Goal: Information Seeking & Learning: Learn about a topic

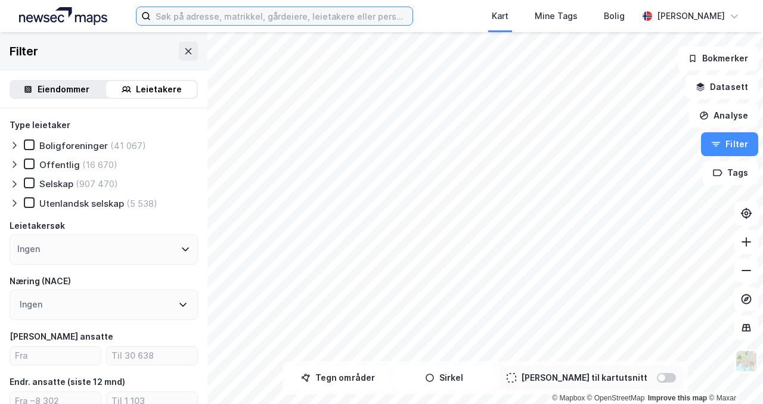
click at [218, 18] on input at bounding box center [282, 16] width 262 height 18
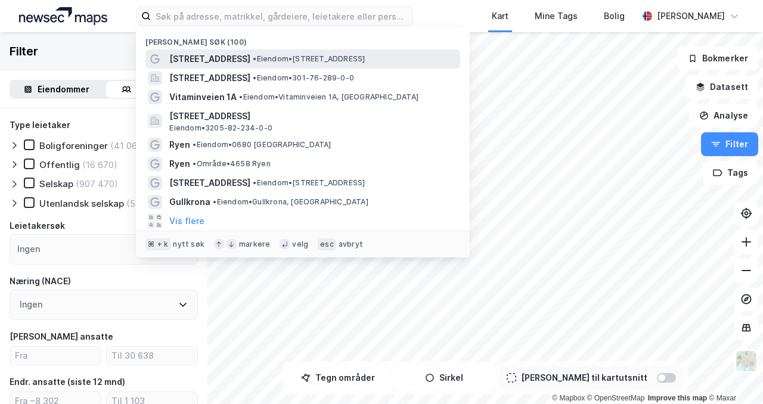
click at [224, 60] on span "[STREET_ADDRESS]" at bounding box center [209, 59] width 81 height 14
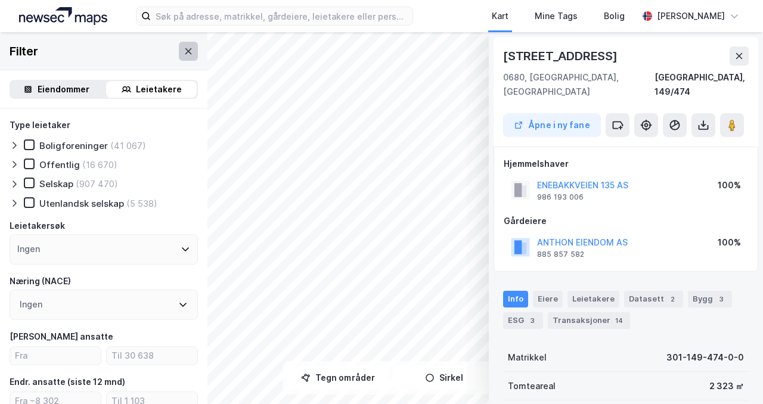
click at [188, 58] on button at bounding box center [188, 51] width 19 height 19
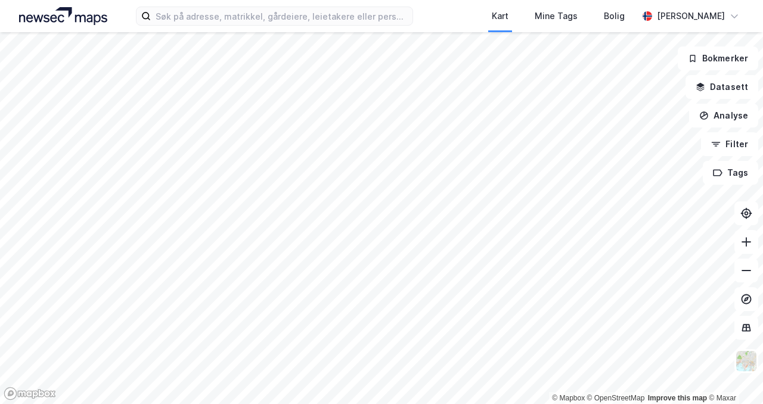
click at [430, 16] on div "Kart Mine Tags [PERSON_NAME] [PERSON_NAME]" at bounding box center [381, 16] width 763 height 32
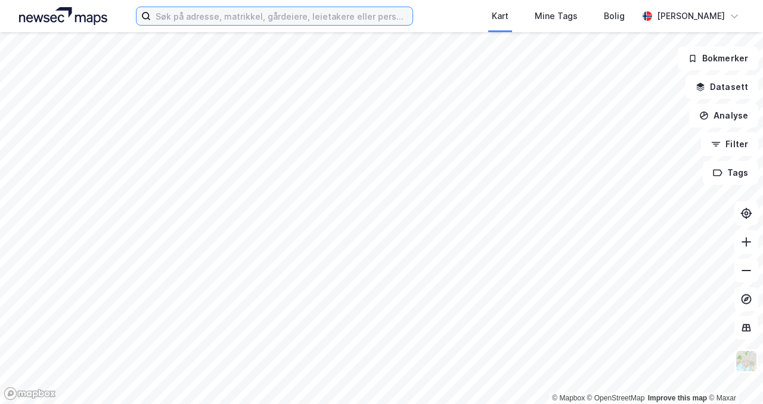
click at [403, 14] on input at bounding box center [282, 16] width 262 height 18
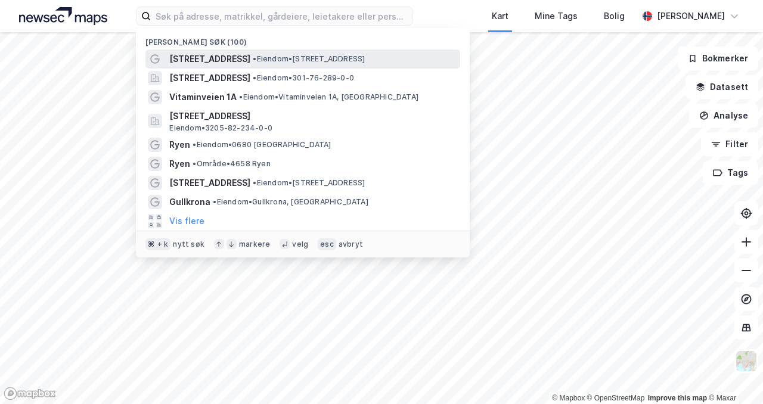
click at [253, 57] on span "• Eiendom • [STREET_ADDRESS]" at bounding box center [309, 59] width 112 height 10
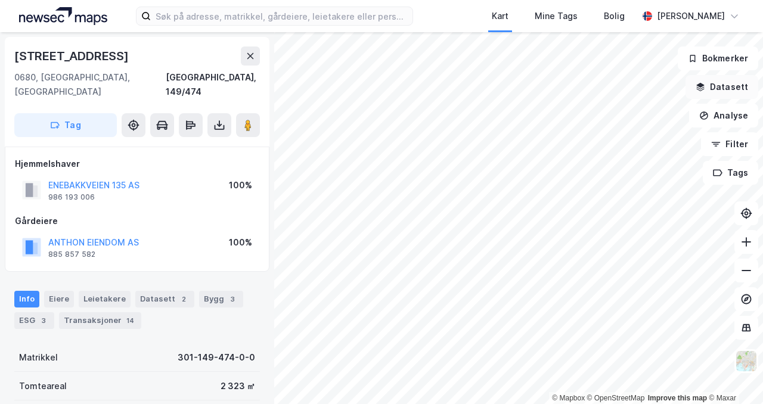
click at [718, 90] on button "Datasett" at bounding box center [722, 87] width 73 height 24
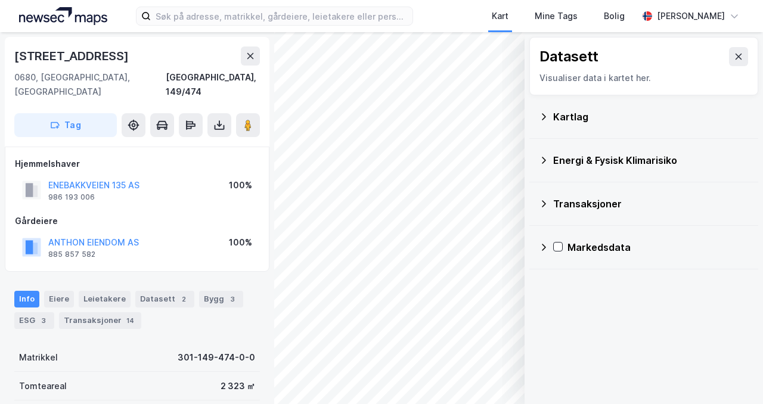
click at [546, 116] on icon at bounding box center [544, 117] width 10 height 10
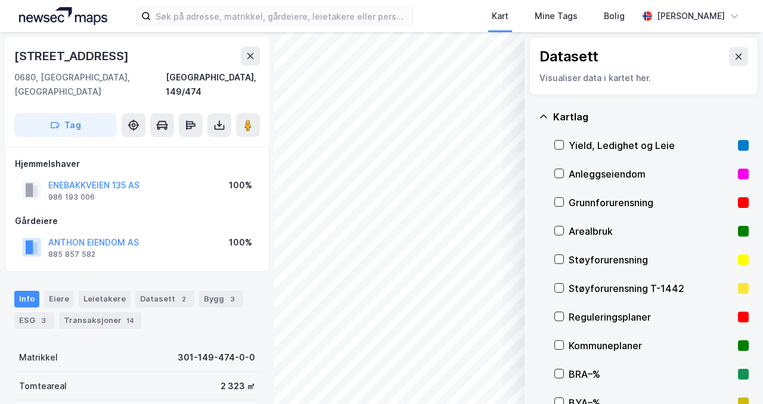
click at [546, 116] on icon at bounding box center [544, 117] width 10 height 10
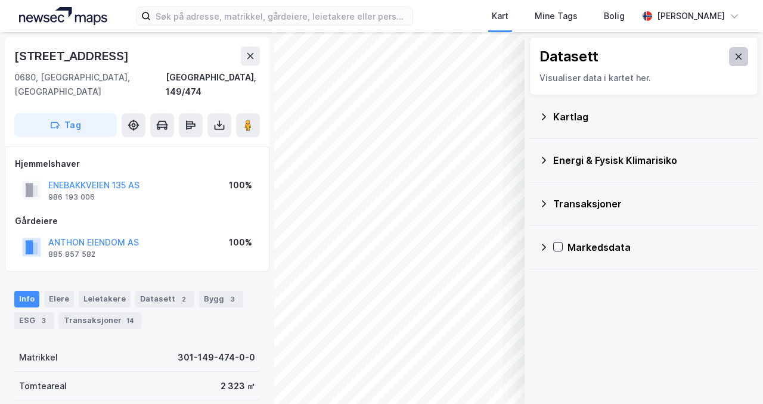
click at [741, 64] on button at bounding box center [738, 56] width 19 height 19
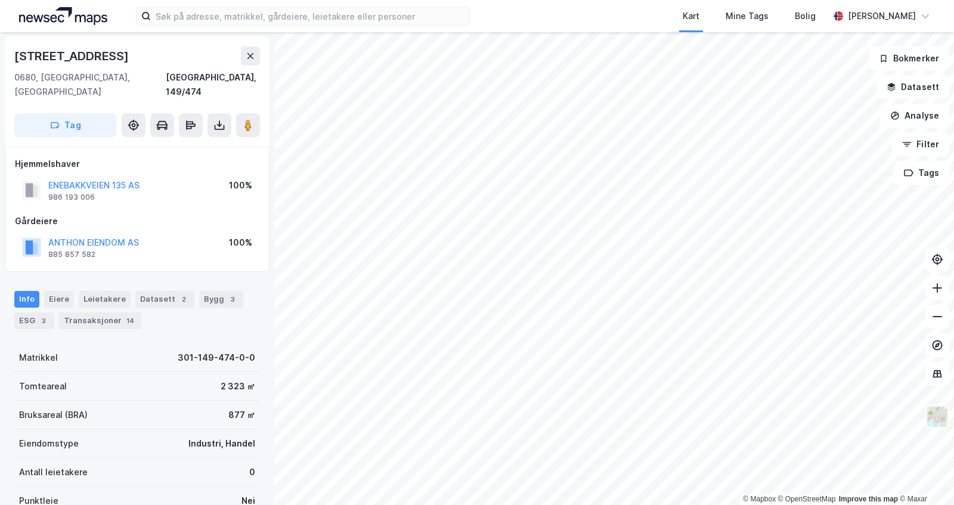
click at [763, 404] on img at bounding box center [937, 416] width 23 height 23
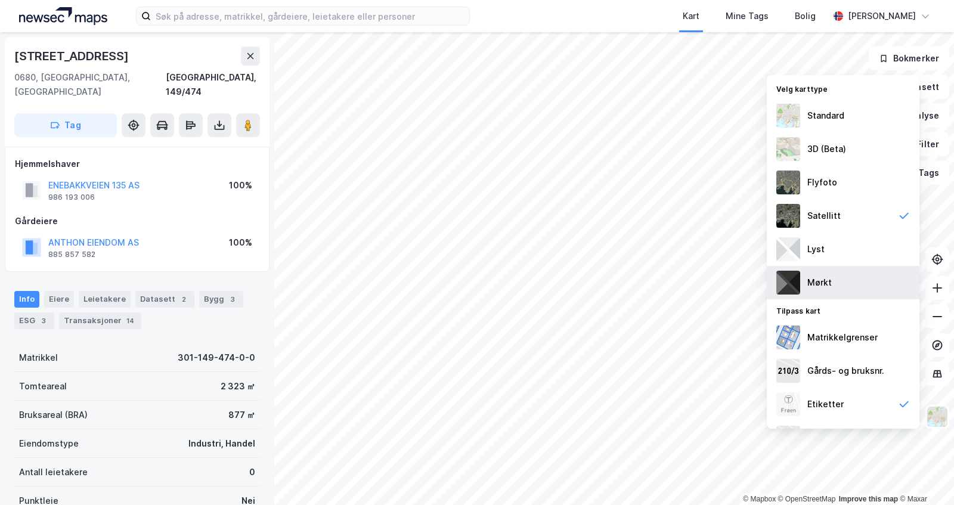
click at [763, 275] on div "Mørkt" at bounding box center [843, 282] width 153 height 33
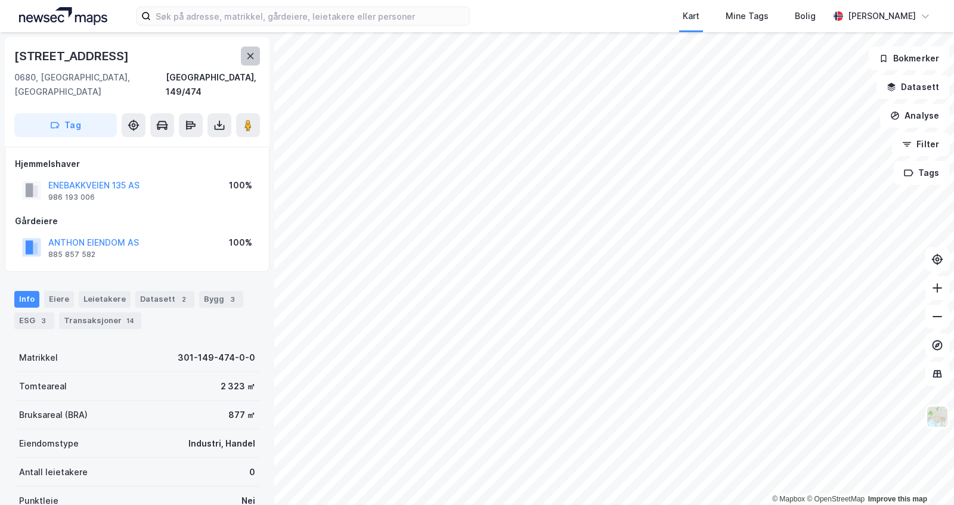
click at [247, 57] on icon at bounding box center [251, 56] width 10 height 10
